Goal: Transaction & Acquisition: Purchase product/service

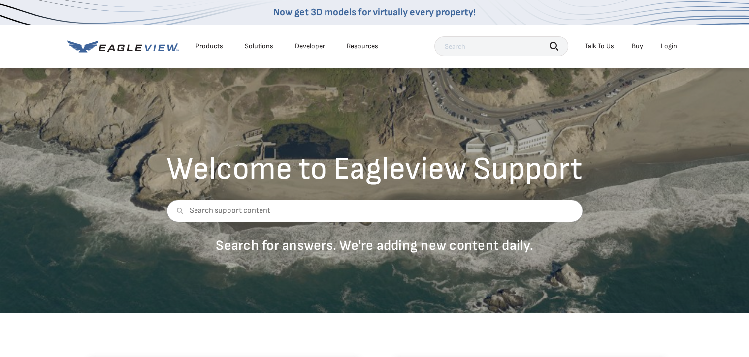
click at [669, 48] on div "Login" at bounding box center [669, 46] width 16 height 9
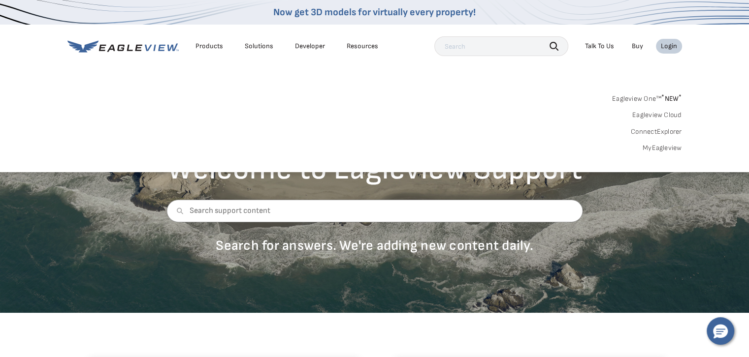
click at [668, 147] on link "MyEagleview" at bounding box center [662, 148] width 39 height 9
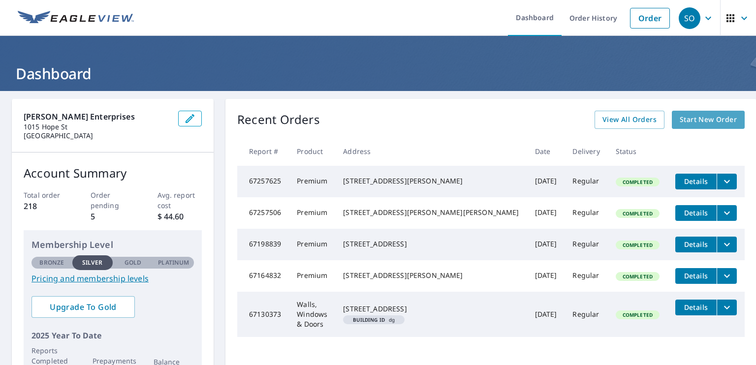
click at [680, 120] on span "Start New Order" at bounding box center [708, 120] width 57 height 12
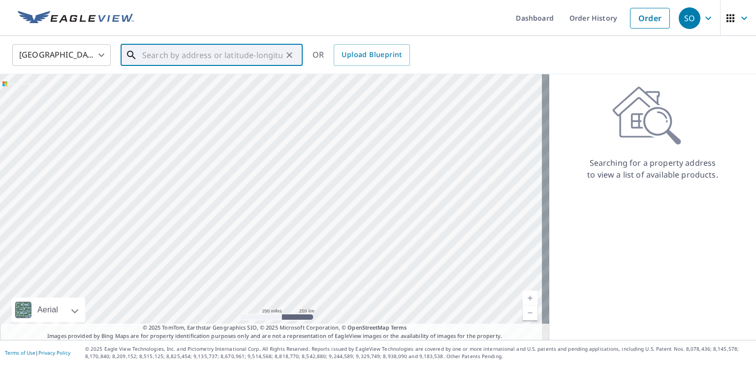
click at [217, 52] on input "text" at bounding box center [212, 55] width 140 height 28
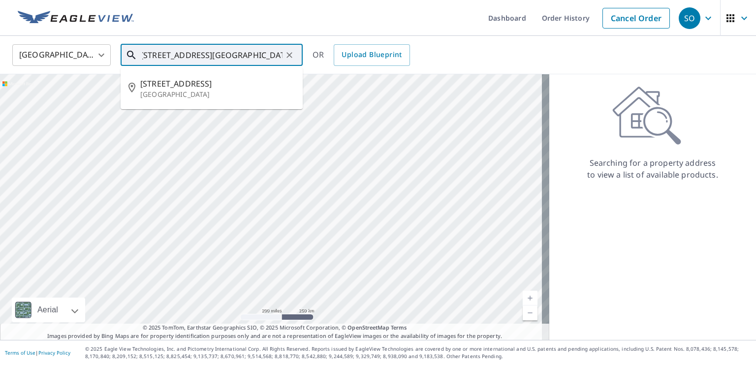
scroll to position [0, 6]
type input "400 east pearl street kasota minnesota"
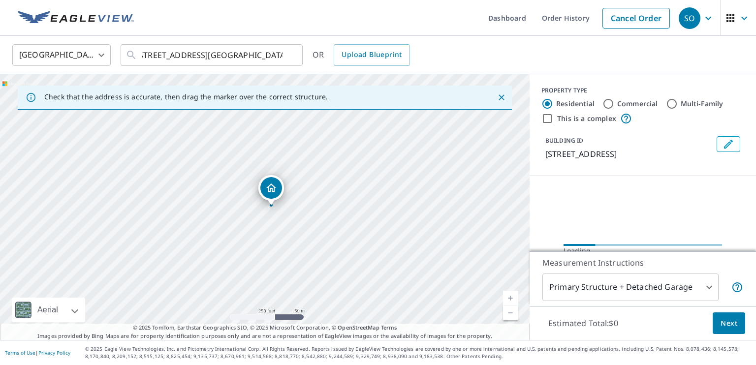
scroll to position [0, 0]
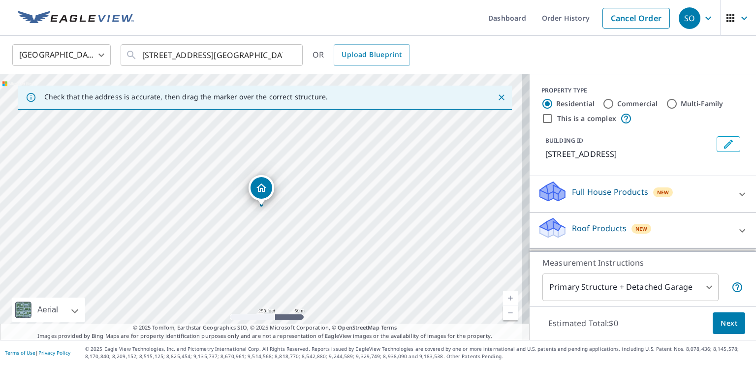
click at [257, 185] on icon "Dropped pin, building 1, Residential property, 400 Pearl St E Kasota, MN 56050" at bounding box center [262, 188] width 12 height 12
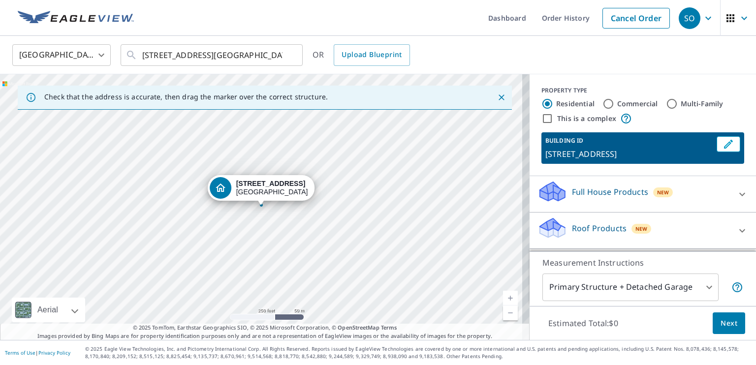
click at [739, 231] on icon at bounding box center [742, 230] width 6 height 3
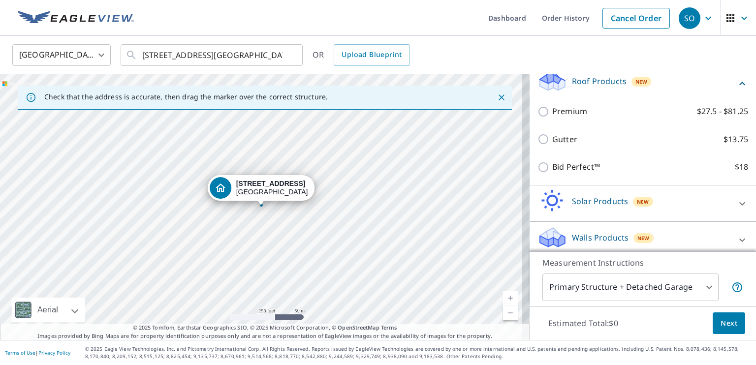
scroll to position [148, 0]
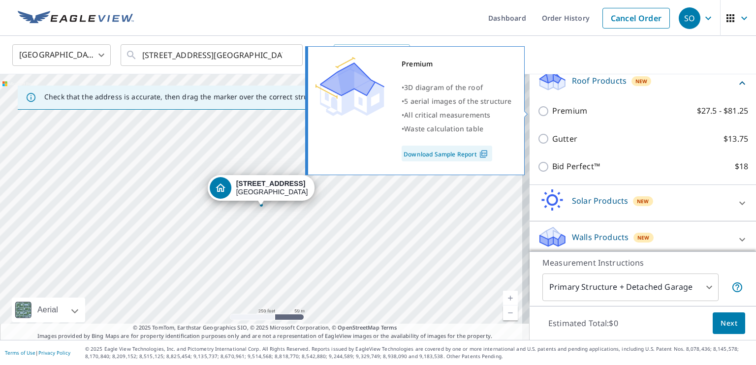
click at [538, 112] on input "Premium $27.5 - $81.25" at bounding box center [545, 111] width 15 height 12
checkbox input "true"
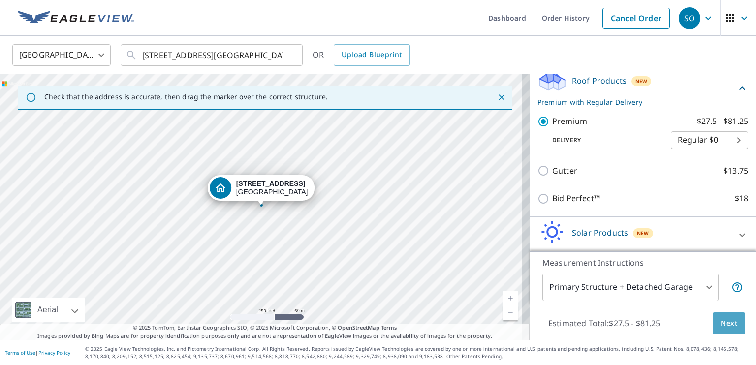
click at [724, 322] on span "Next" at bounding box center [729, 324] width 17 height 12
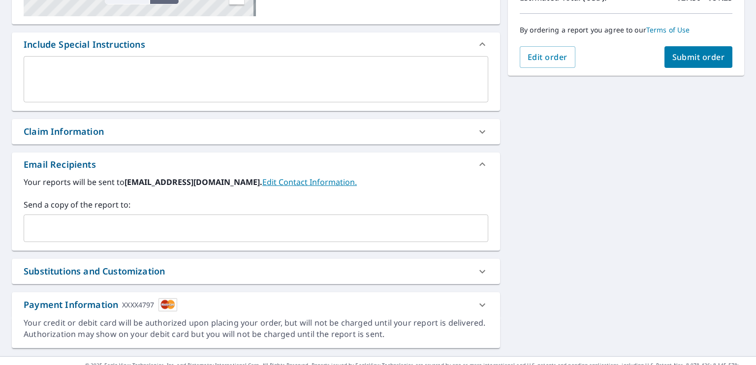
scroll to position [246, 0]
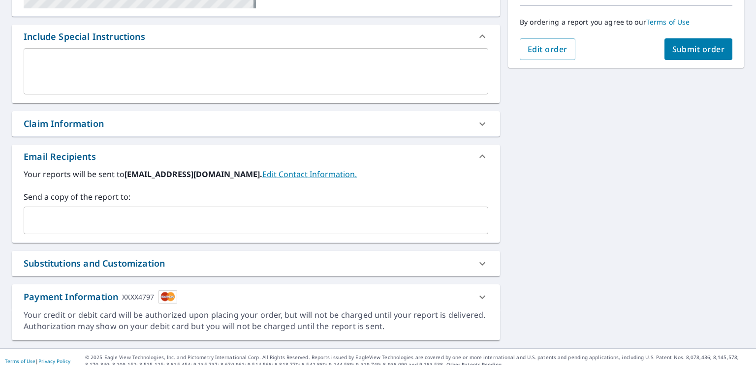
click at [67, 215] on input "text" at bounding box center [248, 220] width 441 height 19
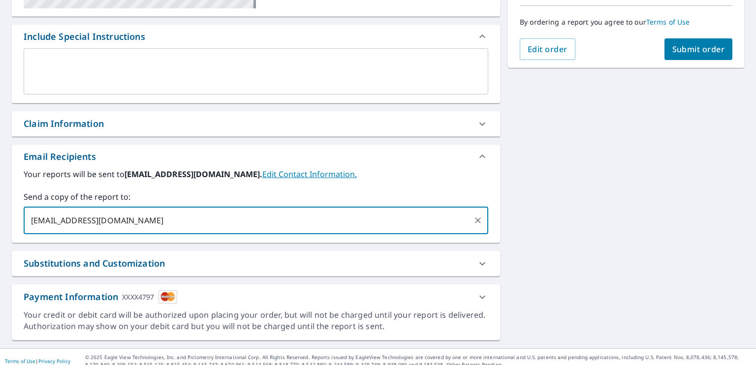
type input "owenscott875@yahoo.com"
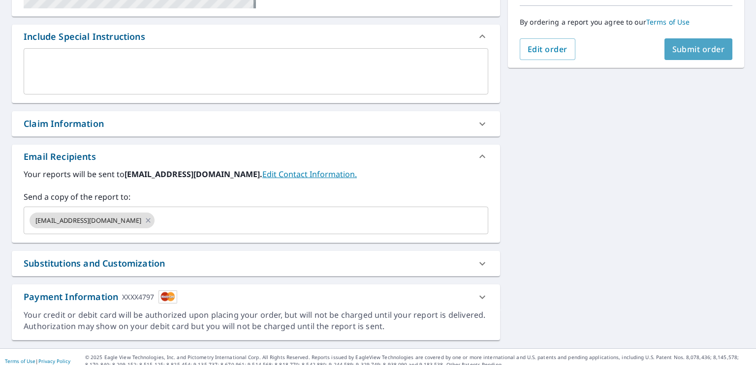
click at [674, 51] on span "Submit order" at bounding box center [699, 49] width 53 height 11
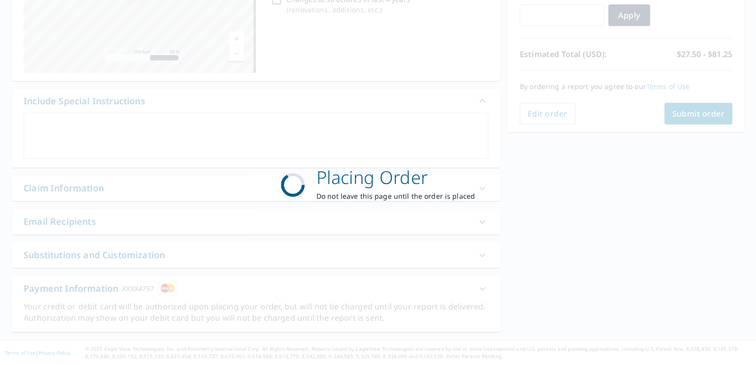
scroll to position [181, 0]
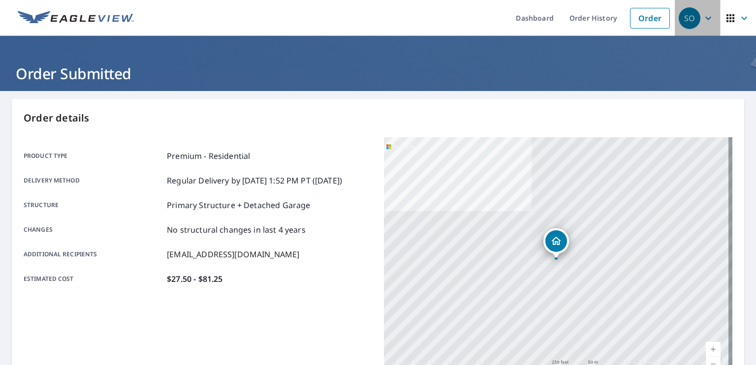
click at [703, 20] on icon "button" at bounding box center [709, 18] width 12 height 12
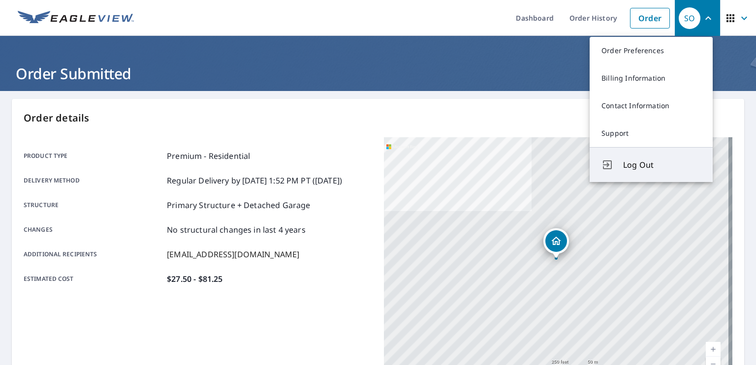
click at [641, 167] on span "Log Out" at bounding box center [662, 165] width 78 height 12
